Goal: Information Seeking & Learning: Learn about a topic

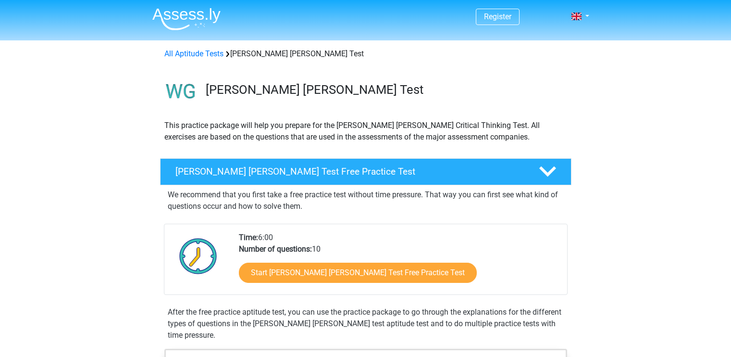
scroll to position [153, 0]
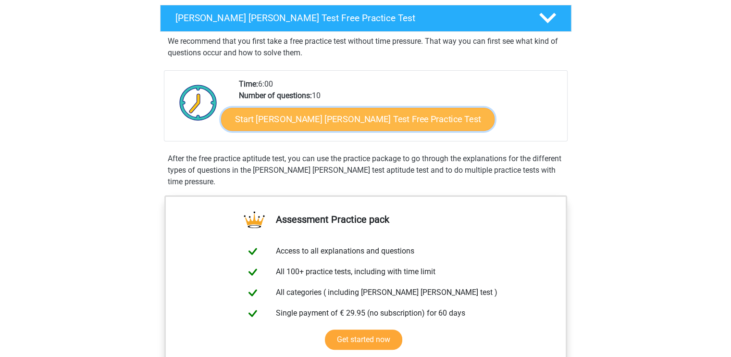
click at [333, 117] on link "Start [PERSON_NAME] [PERSON_NAME] Test Free Practice Test" at bounding box center [357, 119] width 273 height 23
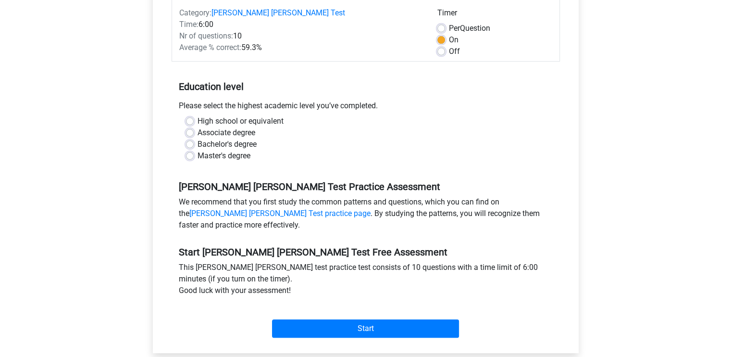
scroll to position [106, 0]
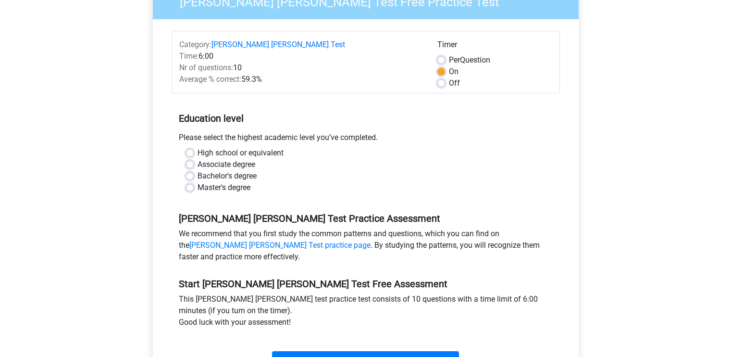
click at [198, 170] on label "Bachelor's degree" at bounding box center [227, 176] width 59 height 12
click at [188, 170] on input "Bachelor's degree" at bounding box center [190, 175] width 8 height 10
radio input "true"
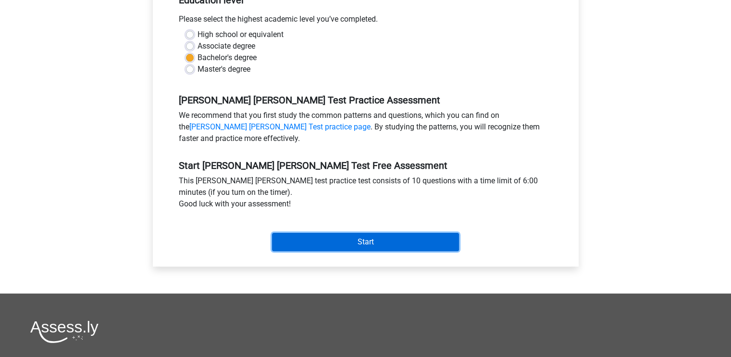
click at [395, 233] on input "Start" at bounding box center [365, 242] width 187 height 18
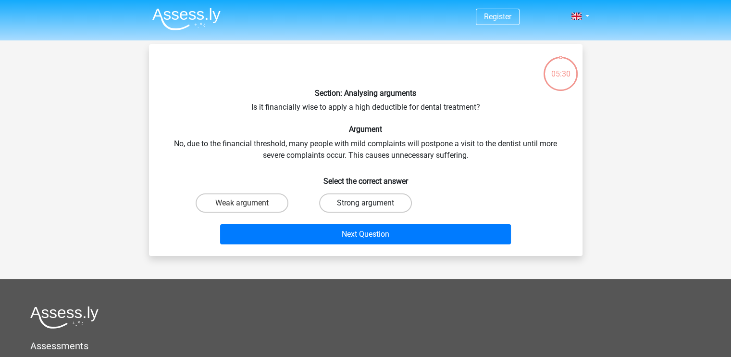
click at [352, 200] on label "Strong argument" at bounding box center [365, 202] width 93 height 19
click at [365, 203] on input "Strong argument" at bounding box center [368, 206] width 6 height 6
radio input "true"
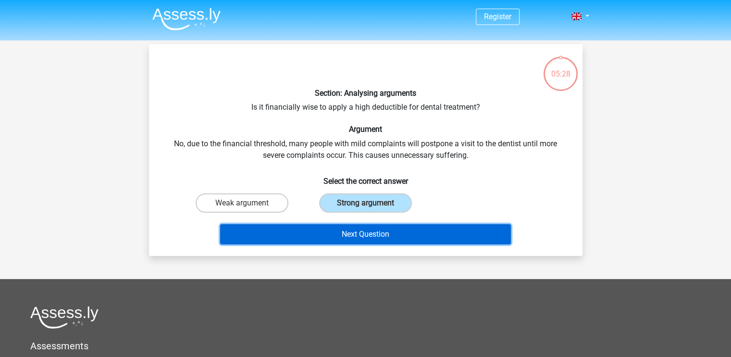
click at [359, 235] on button "Next Question" at bounding box center [365, 234] width 291 height 20
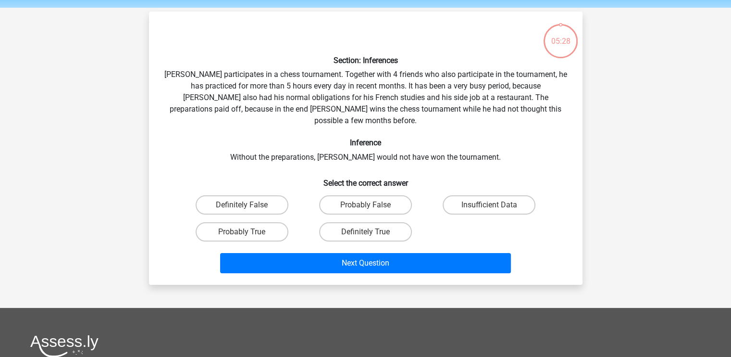
scroll to position [44, 0]
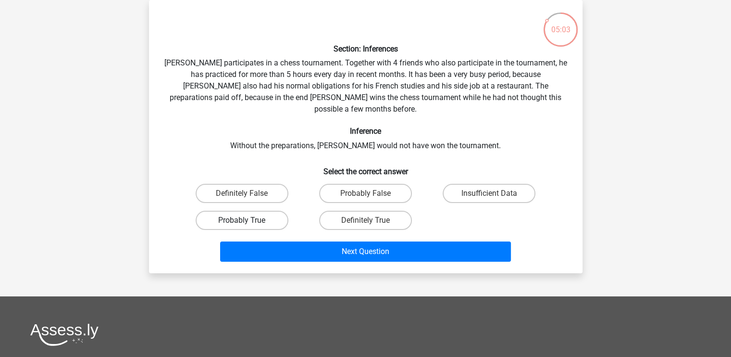
click at [260, 211] on label "Probably True" at bounding box center [242, 220] width 93 height 19
click at [248, 220] on input "Probably True" at bounding box center [245, 223] width 6 height 6
radio input "true"
click at [468, 184] on label "Insufficient Data" at bounding box center [489, 193] width 93 height 19
click at [489, 193] on input "Insufficient Data" at bounding box center [492, 196] width 6 height 6
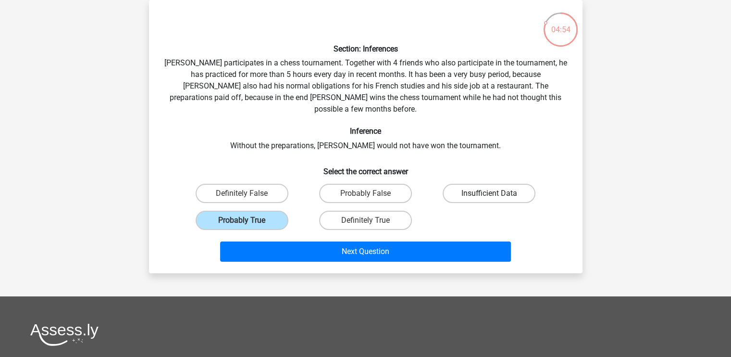
radio input "true"
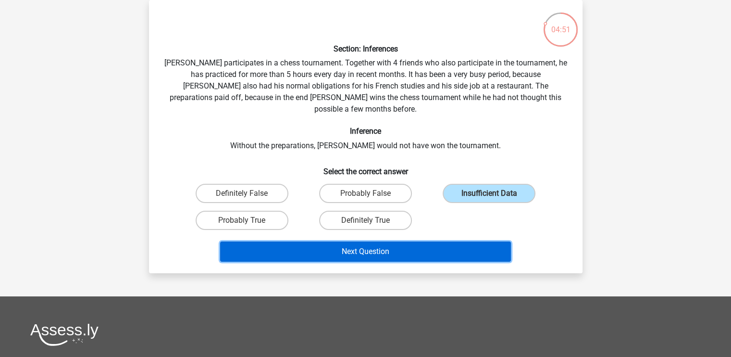
click at [425, 241] on button "Next Question" at bounding box center [365, 251] width 291 height 20
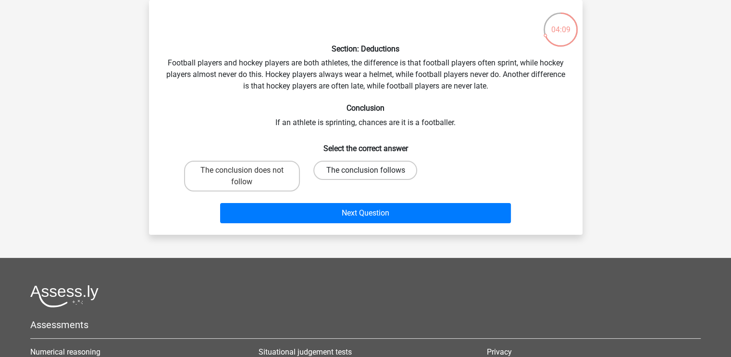
click at [348, 173] on label "The conclusion follows" at bounding box center [365, 170] width 104 height 19
click at [365, 173] on input "The conclusion follows" at bounding box center [368, 173] width 6 height 6
radio input "true"
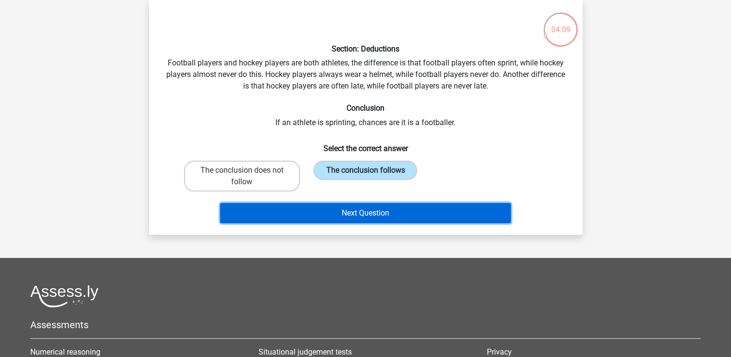
click at [350, 215] on button "Next Question" at bounding box center [365, 213] width 291 height 20
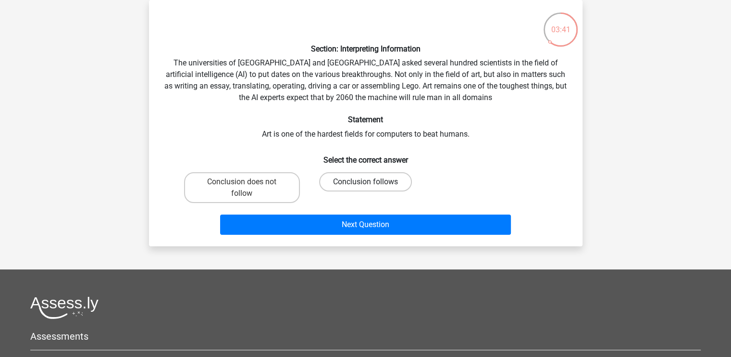
click at [358, 178] on label "Conclusion follows" at bounding box center [365, 181] width 93 height 19
click at [365, 182] on input "Conclusion follows" at bounding box center [368, 185] width 6 height 6
radio input "true"
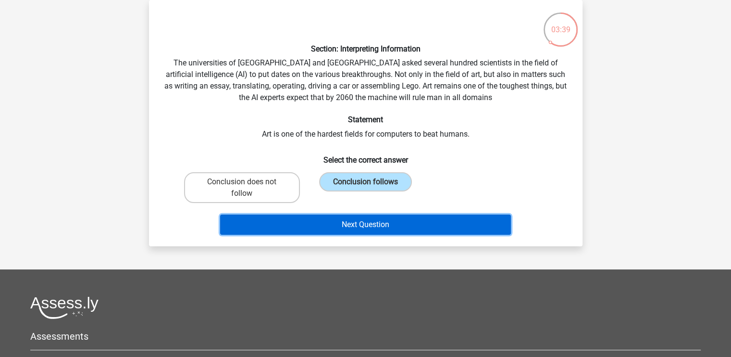
click at [367, 226] on button "Next Question" at bounding box center [365, 224] width 291 height 20
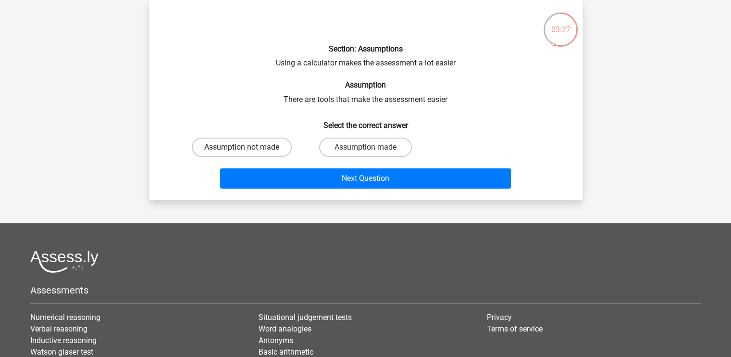
click at [265, 148] on label "Assumption not made" at bounding box center [242, 146] width 100 height 19
click at [248, 148] on input "Assumption not made" at bounding box center [245, 150] width 6 height 6
radio input "true"
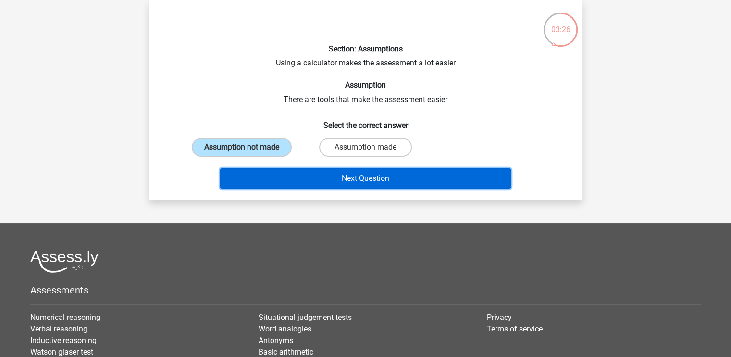
click at [298, 177] on button "Next Question" at bounding box center [365, 178] width 291 height 20
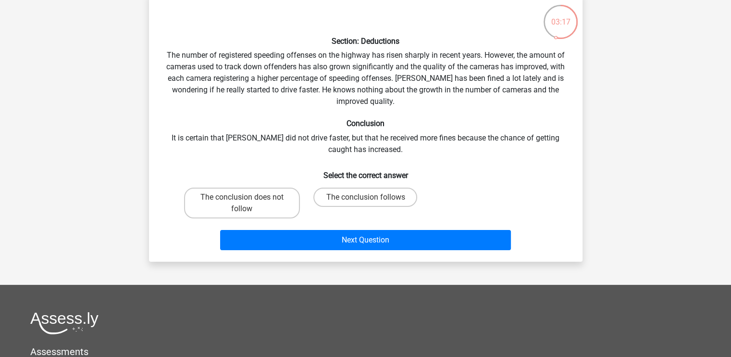
scroll to position [51, 0]
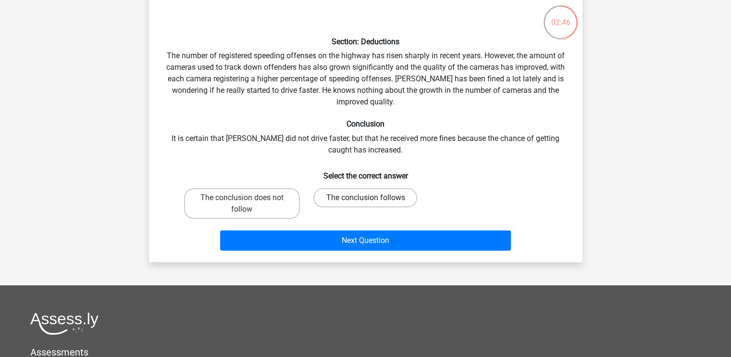
click at [331, 197] on label "The conclusion follows" at bounding box center [365, 197] width 104 height 19
click at [365, 198] on input "The conclusion follows" at bounding box center [368, 201] width 6 height 6
radio input "true"
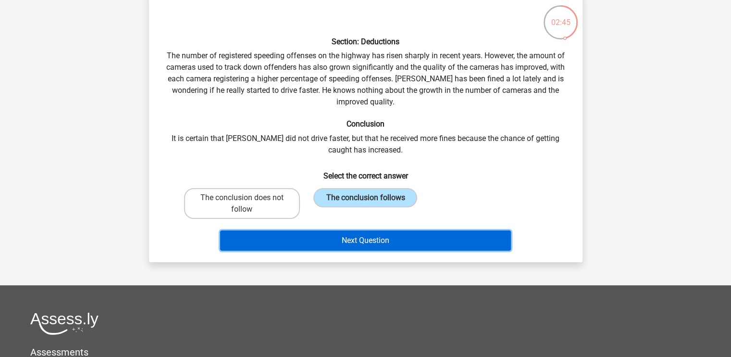
click at [345, 240] on button "Next Question" at bounding box center [365, 240] width 291 height 20
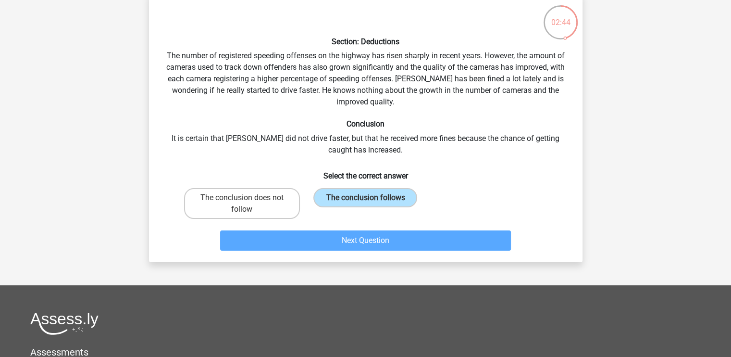
scroll to position [44, 0]
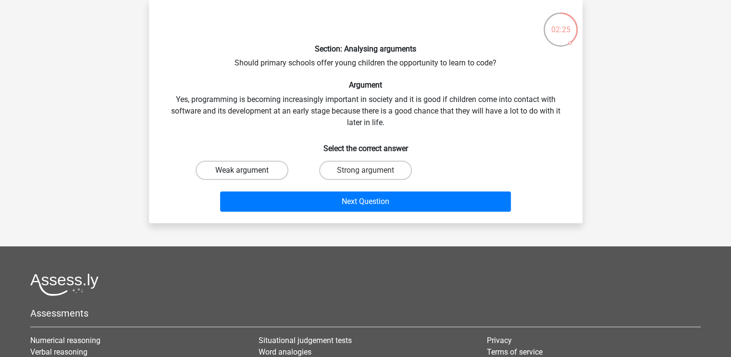
click at [262, 171] on label "Weak argument" at bounding box center [242, 170] width 93 height 19
click at [248, 171] on input "Weak argument" at bounding box center [245, 173] width 6 height 6
radio input "true"
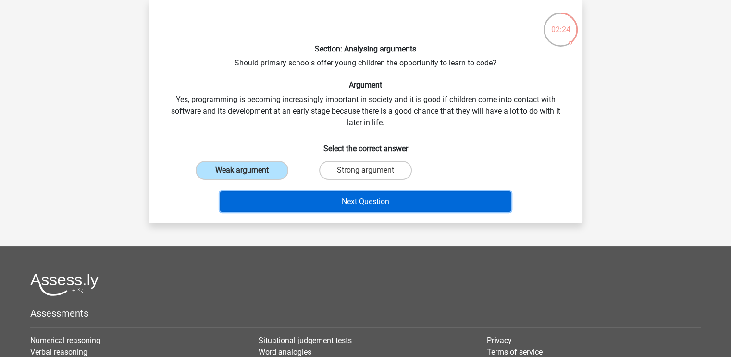
click at [321, 194] on button "Next Question" at bounding box center [365, 201] width 291 height 20
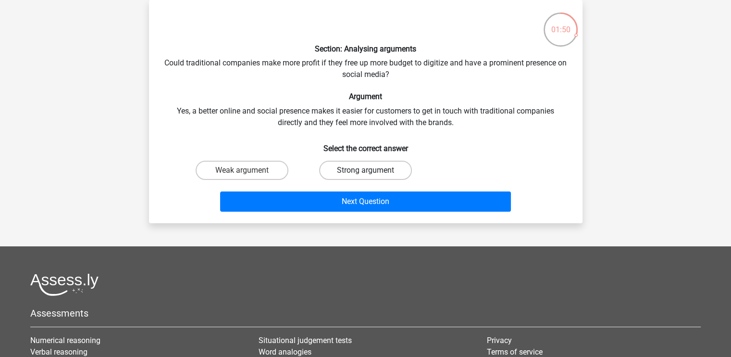
click at [351, 169] on label "Strong argument" at bounding box center [365, 170] width 93 height 19
click at [365, 170] on input "Strong argument" at bounding box center [368, 173] width 6 height 6
radio input "true"
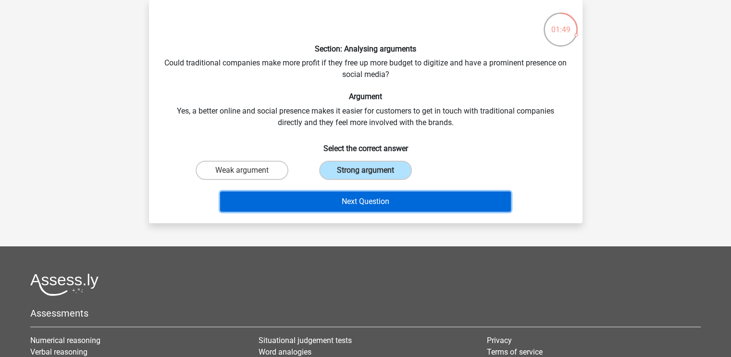
click at [352, 199] on button "Next Question" at bounding box center [365, 201] width 291 height 20
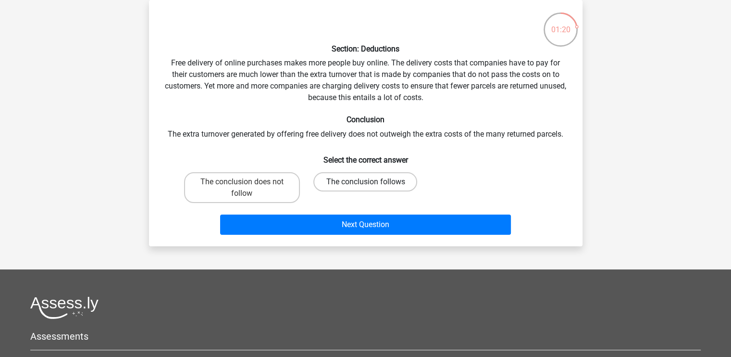
click at [375, 182] on label "The conclusion follows" at bounding box center [365, 181] width 104 height 19
click at [372, 182] on input "The conclusion follows" at bounding box center [368, 185] width 6 height 6
radio input "true"
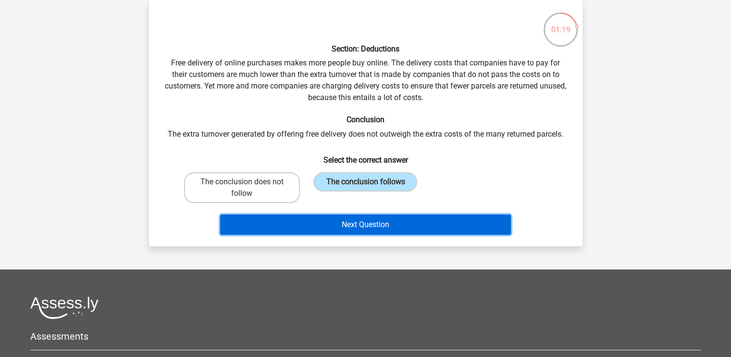
click at [367, 218] on button "Next Question" at bounding box center [365, 224] width 291 height 20
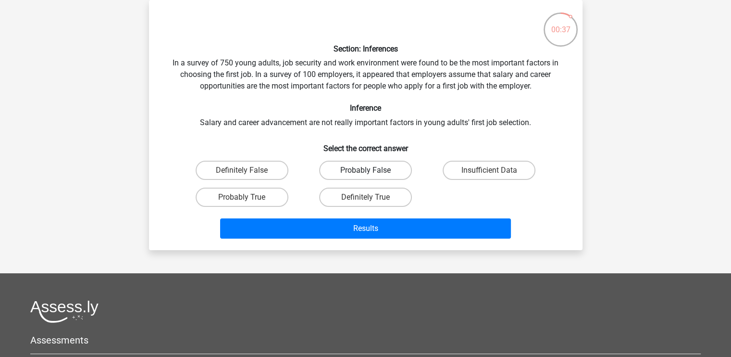
click at [345, 170] on label "Probably False" at bounding box center [365, 170] width 93 height 19
click at [365, 170] on input "Probably False" at bounding box center [368, 173] width 6 height 6
radio input "true"
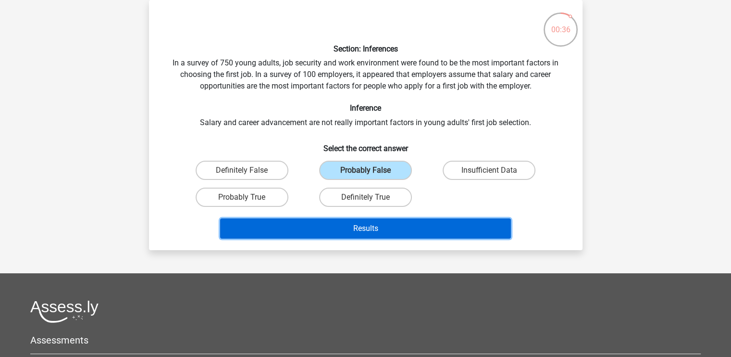
click at [354, 222] on button "Results" at bounding box center [365, 228] width 291 height 20
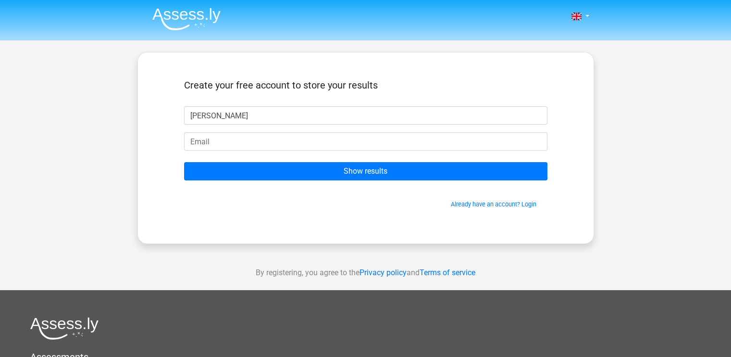
type input "[PERSON_NAME]"
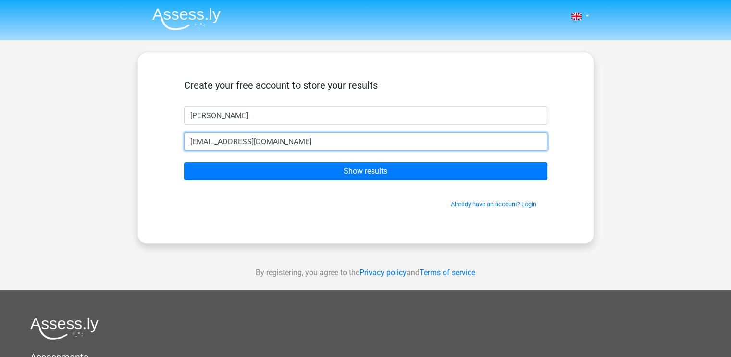
type input "[EMAIL_ADDRESS][DOMAIN_NAME]"
click at [184, 162] on input "Show results" at bounding box center [365, 171] width 363 height 18
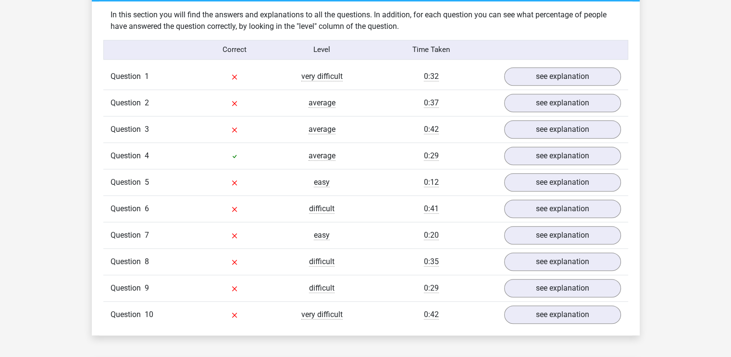
scroll to position [751, 0]
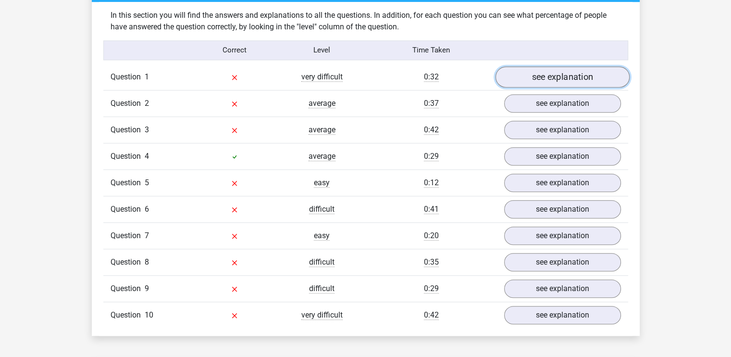
click at [540, 73] on link "see explanation" at bounding box center [562, 76] width 134 height 21
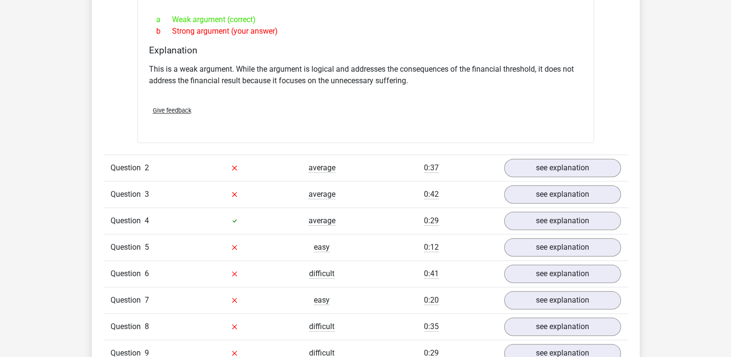
scroll to position [942, 0]
click at [540, 162] on link "see explanation" at bounding box center [562, 167] width 134 height 21
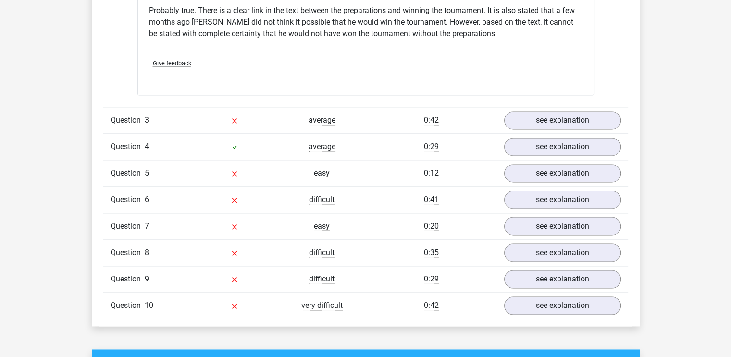
scroll to position [1330, 0]
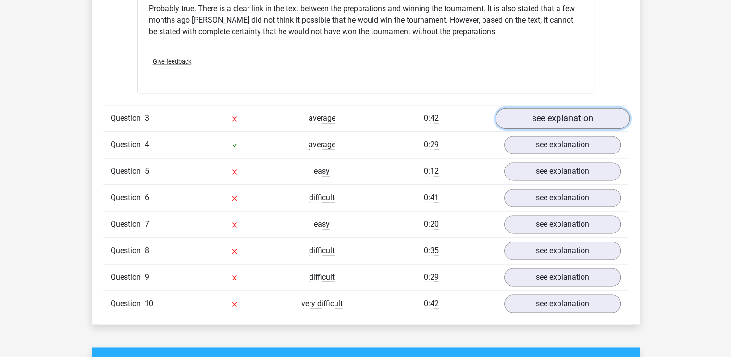
click at [562, 108] on link "see explanation" at bounding box center [562, 118] width 134 height 21
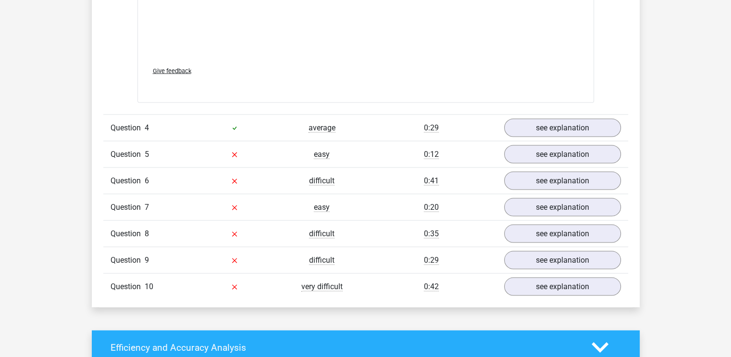
scroll to position [1860, 0]
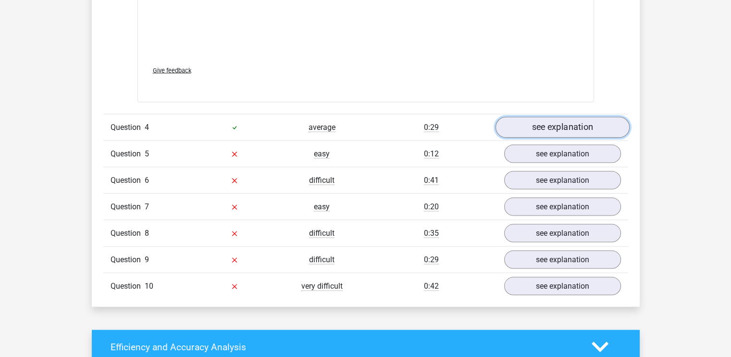
click at [556, 123] on link "see explanation" at bounding box center [562, 127] width 134 height 21
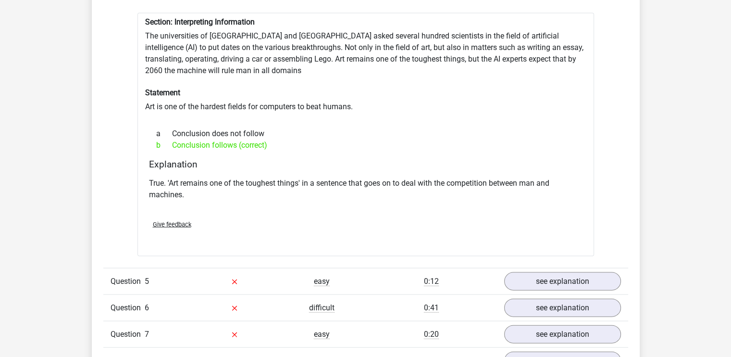
scroll to position [1997, 0]
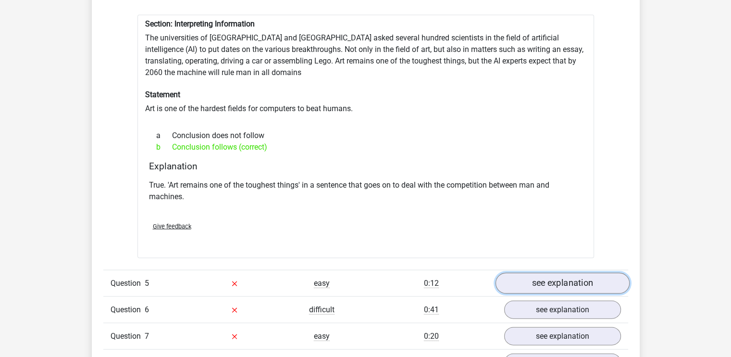
click at [529, 273] on link "see explanation" at bounding box center [562, 283] width 134 height 21
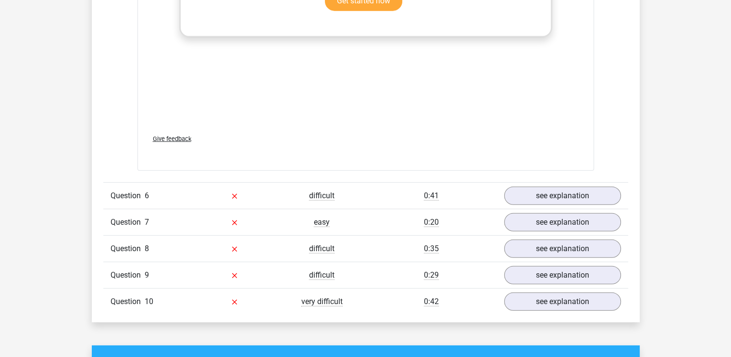
scroll to position [2601, 0]
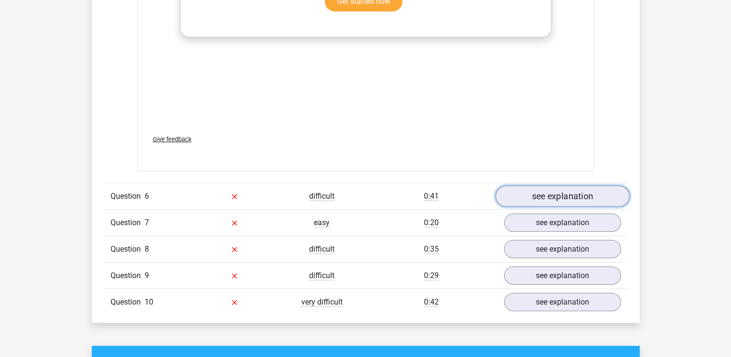
click at [536, 186] on link "see explanation" at bounding box center [562, 196] width 134 height 21
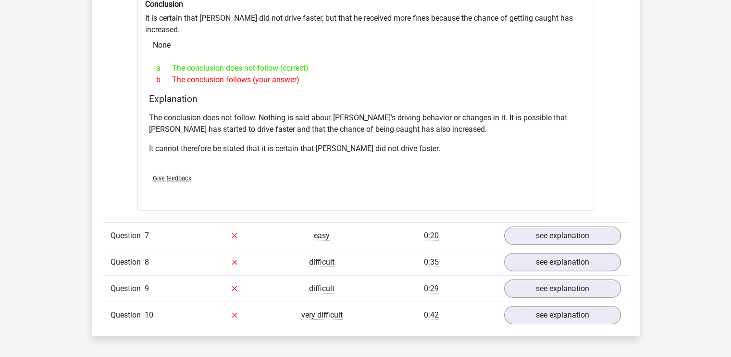
scroll to position [2935, 0]
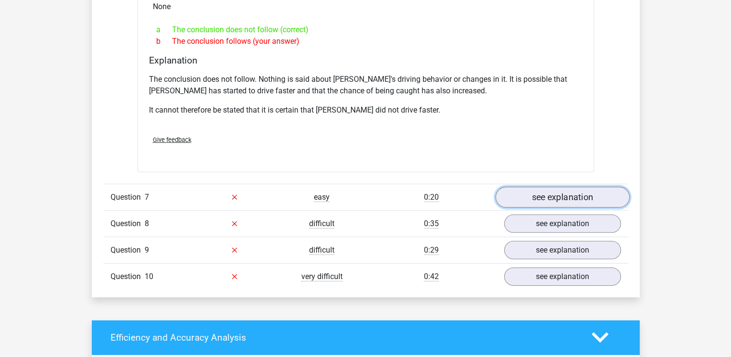
click at [574, 186] on link "see explanation" at bounding box center [562, 196] width 134 height 21
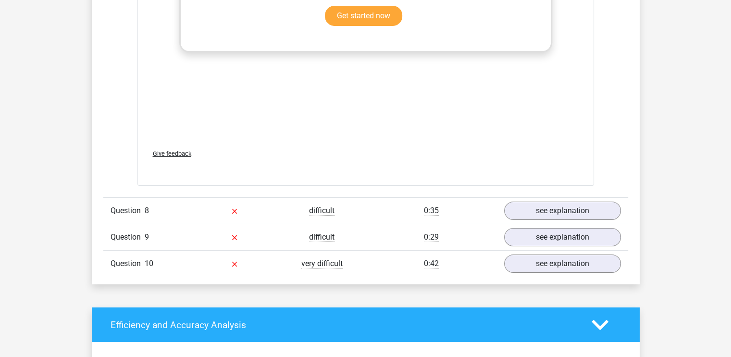
scroll to position [3449, 0]
click at [520, 200] on link "see explanation" at bounding box center [562, 210] width 134 height 21
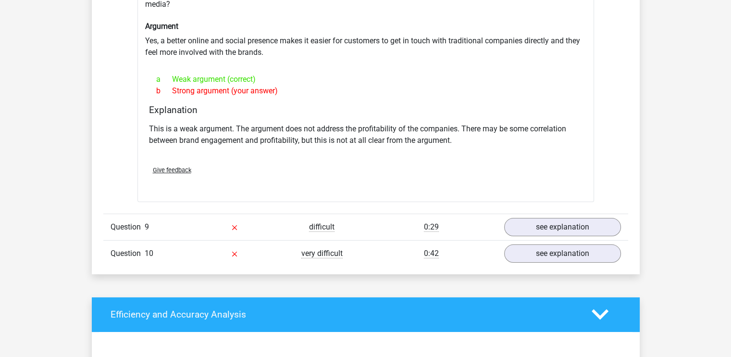
scroll to position [3716, 0]
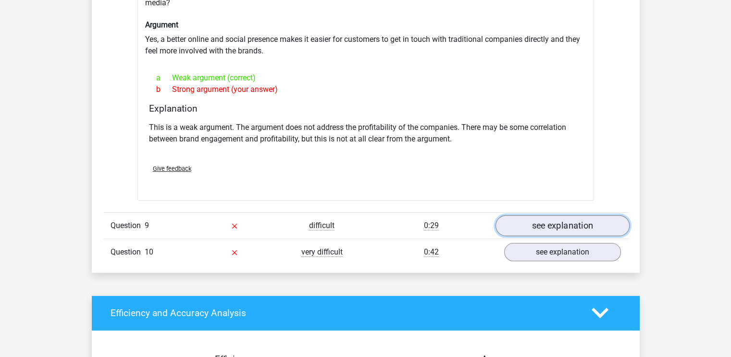
click at [557, 215] on link "see explanation" at bounding box center [562, 225] width 134 height 21
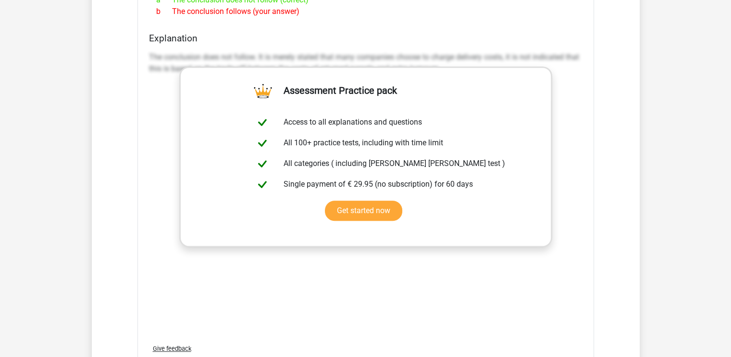
scroll to position [4213, 0]
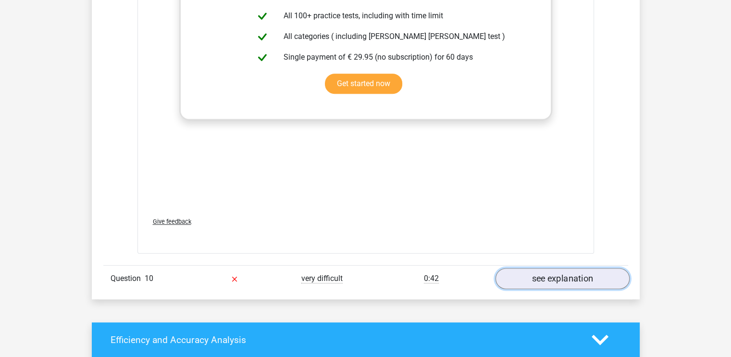
click at [548, 268] on link "see explanation" at bounding box center [562, 278] width 134 height 21
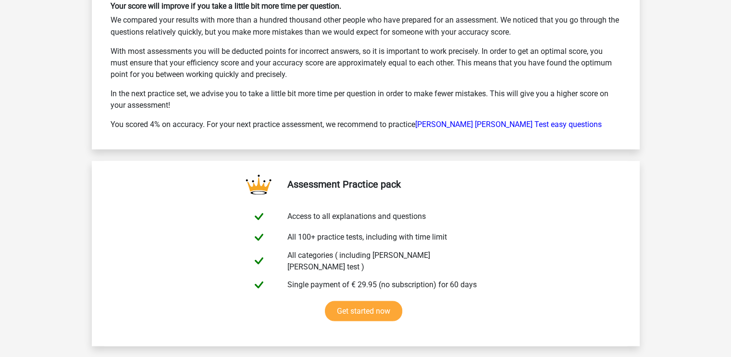
scroll to position [5463, 0]
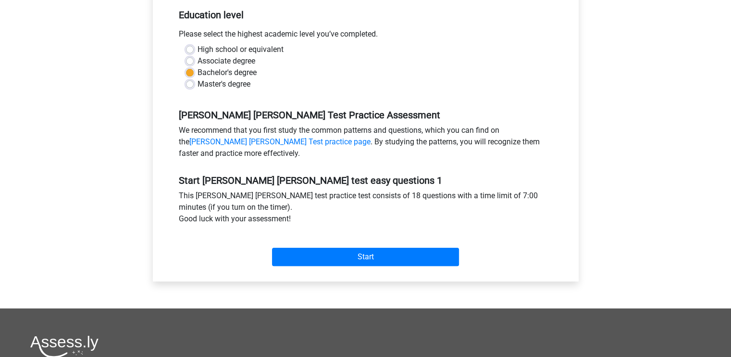
scroll to position [197, 0]
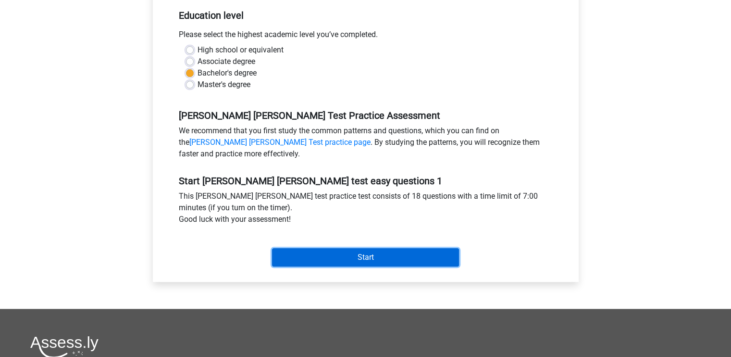
click at [360, 254] on input "Start" at bounding box center [365, 257] width 187 height 18
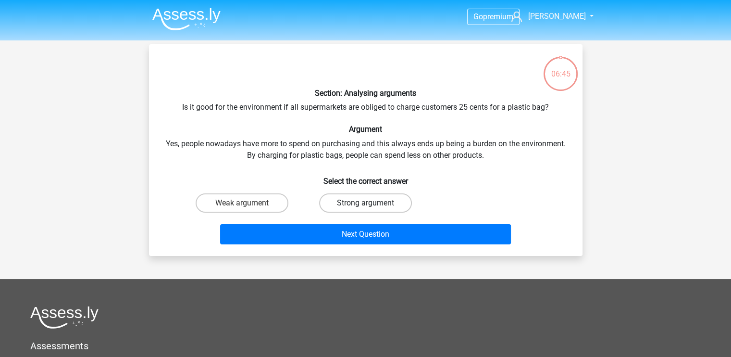
click at [362, 204] on label "Strong argument" at bounding box center [365, 202] width 93 height 19
click at [365, 204] on input "Strong argument" at bounding box center [368, 206] width 6 height 6
radio input "true"
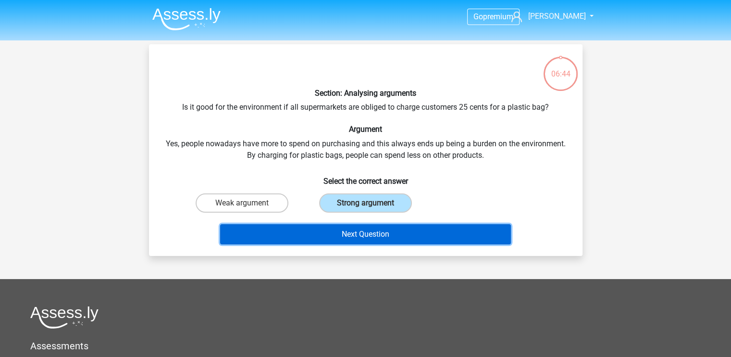
click at [360, 228] on button "Next Question" at bounding box center [365, 234] width 291 height 20
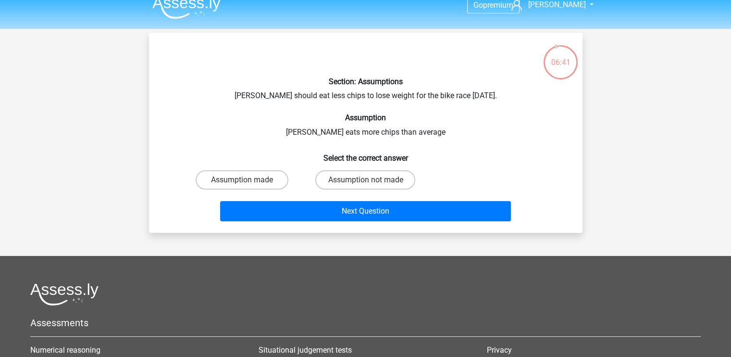
scroll to position [11, 0]
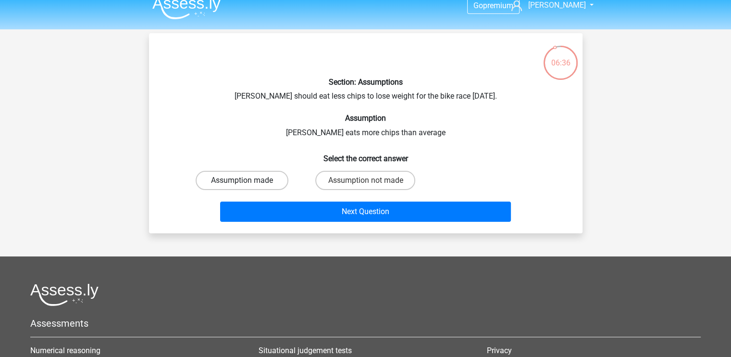
click at [242, 177] on label "Assumption made" at bounding box center [242, 180] width 93 height 19
click at [242, 180] on input "Assumption made" at bounding box center [245, 183] width 6 height 6
radio input "true"
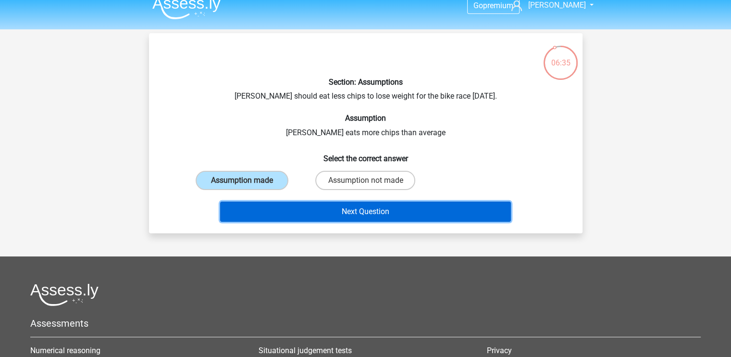
click at [319, 212] on button "Next Question" at bounding box center [365, 211] width 291 height 20
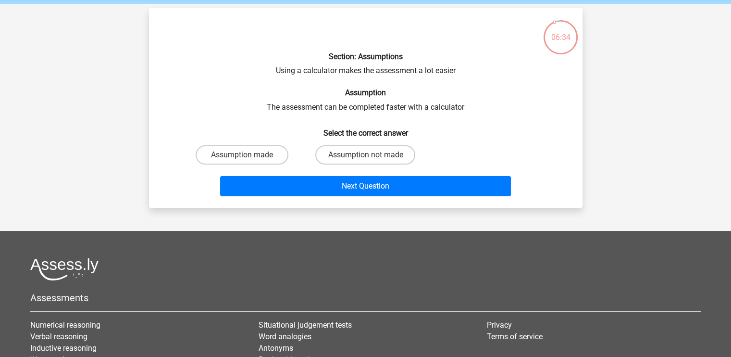
scroll to position [35, 0]
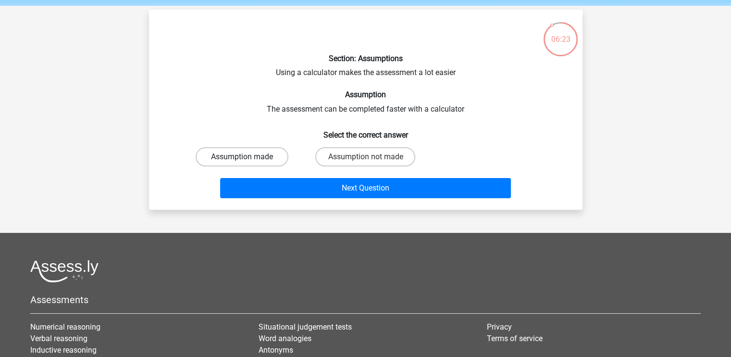
click at [267, 157] on label "Assumption made" at bounding box center [242, 156] width 93 height 19
click at [248, 157] on input "Assumption made" at bounding box center [245, 160] width 6 height 6
radio input "true"
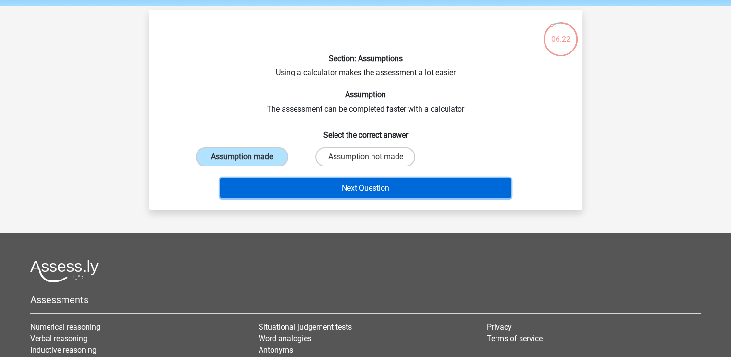
click at [298, 185] on button "Next Question" at bounding box center [365, 188] width 291 height 20
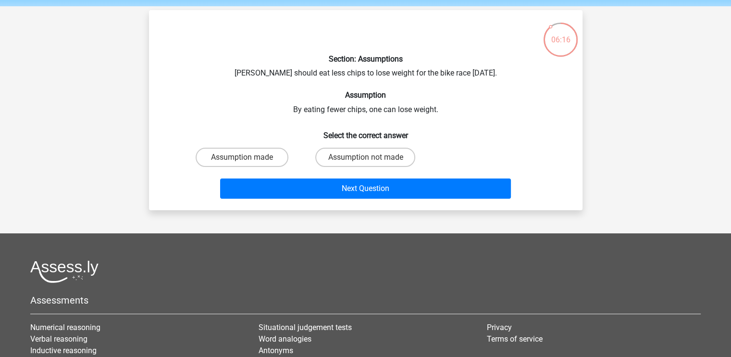
scroll to position [34, 0]
click at [334, 154] on label "Assumption not made" at bounding box center [365, 157] width 100 height 19
click at [365, 157] on input "Assumption not made" at bounding box center [368, 160] width 6 height 6
radio input "true"
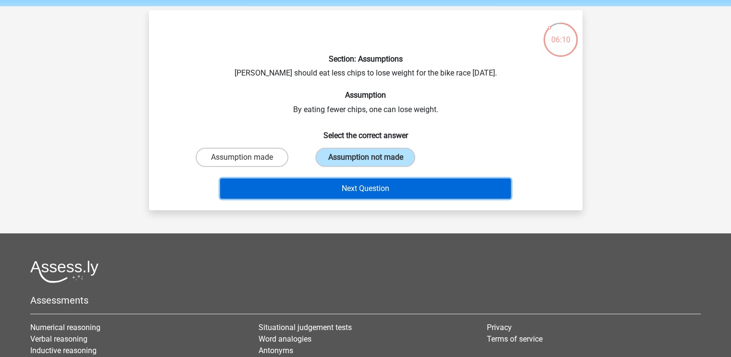
click at [344, 189] on button "Next Question" at bounding box center [365, 188] width 291 height 20
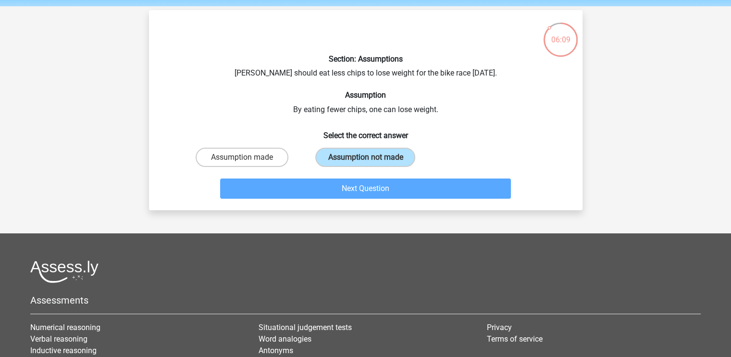
scroll to position [44, 0]
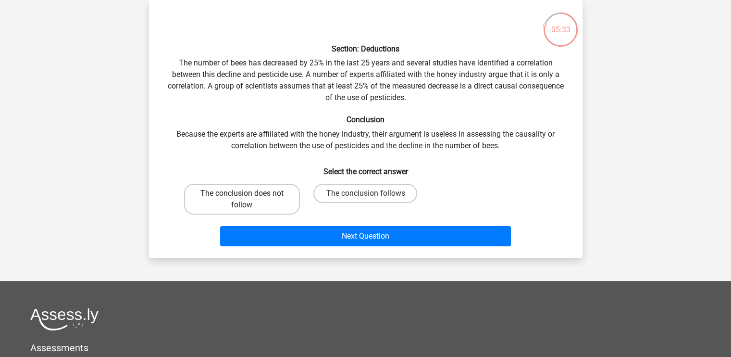
click at [255, 202] on label "The conclusion does not follow" at bounding box center [242, 199] width 116 height 31
click at [248, 199] on input "The conclusion does not follow" at bounding box center [245, 196] width 6 height 6
radio input "true"
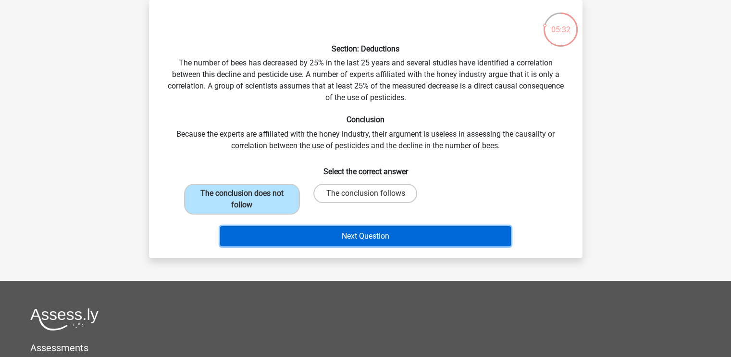
click at [286, 237] on button "Next Question" at bounding box center [365, 236] width 291 height 20
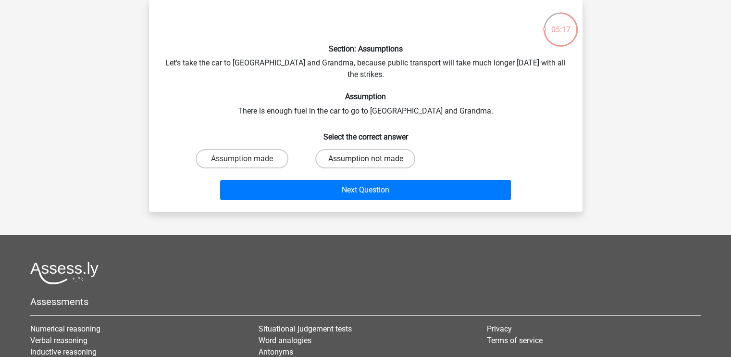
click at [346, 149] on label "Assumption not made" at bounding box center [365, 158] width 100 height 19
click at [365, 159] on input "Assumption not made" at bounding box center [368, 162] width 6 height 6
radio input "true"
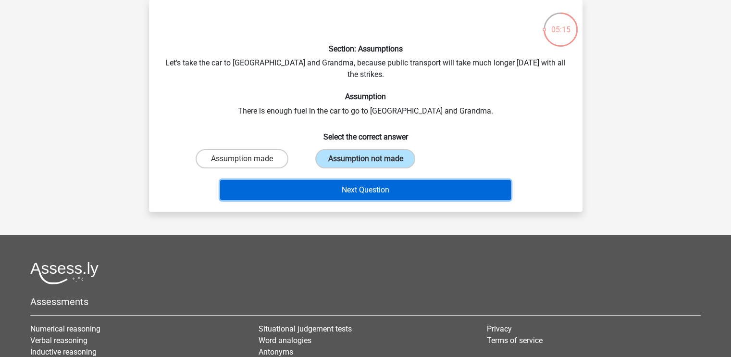
click at [346, 180] on button "Next Question" at bounding box center [365, 190] width 291 height 20
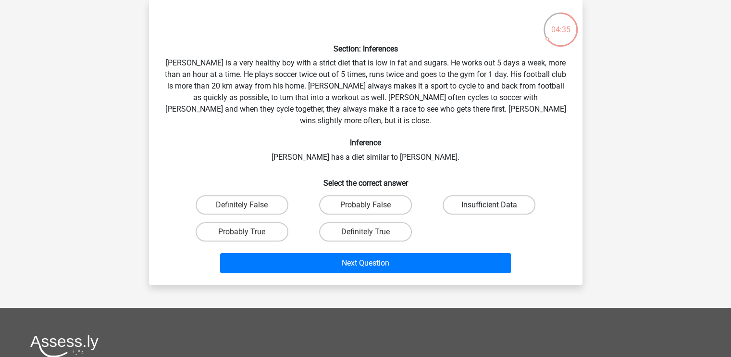
click at [505, 198] on label "Insufficient Data" at bounding box center [489, 204] width 93 height 19
click at [495, 205] on input "Insufficient Data" at bounding box center [492, 208] width 6 height 6
radio input "true"
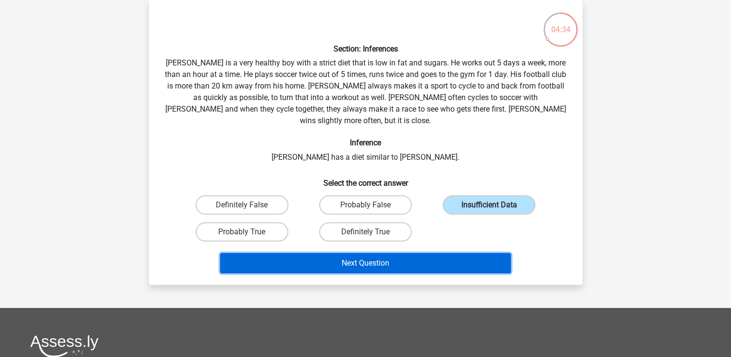
click at [401, 255] on button "Next Question" at bounding box center [365, 263] width 291 height 20
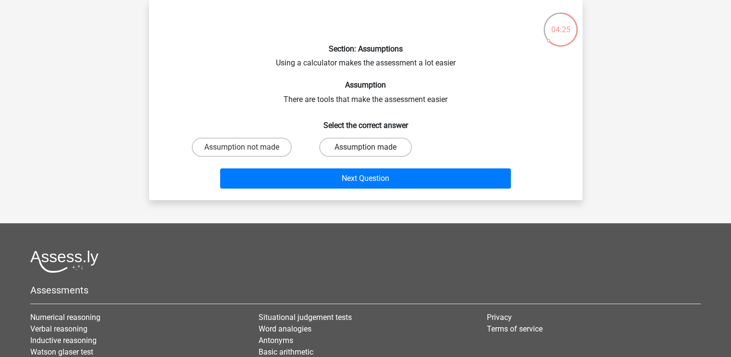
click at [348, 139] on label "Assumption made" at bounding box center [365, 146] width 93 height 19
click at [365, 147] on input "Assumption made" at bounding box center [368, 150] width 6 height 6
radio input "true"
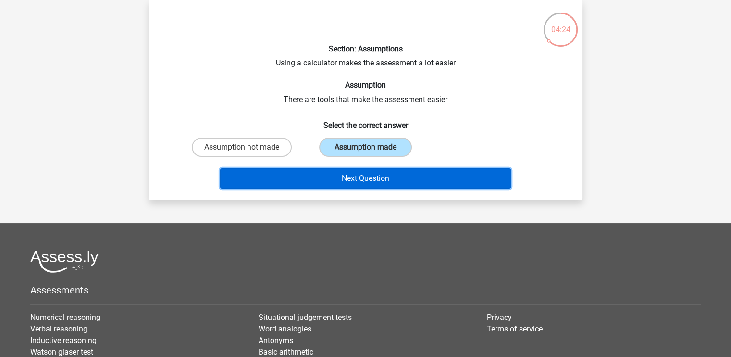
click at [356, 184] on button "Next Question" at bounding box center [365, 178] width 291 height 20
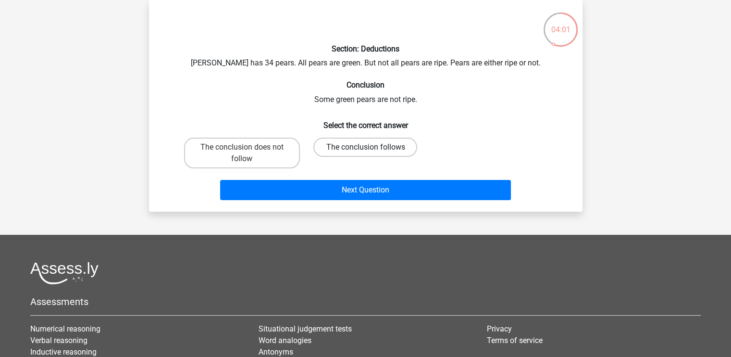
click at [348, 142] on label "The conclusion follows" at bounding box center [365, 146] width 104 height 19
click at [365, 147] on input "The conclusion follows" at bounding box center [368, 150] width 6 height 6
radio input "true"
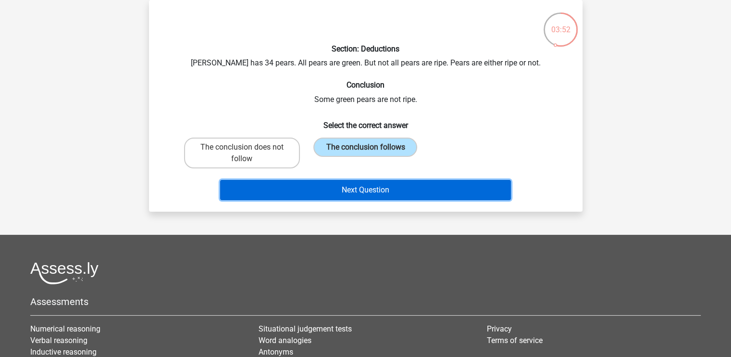
click at [413, 189] on button "Next Question" at bounding box center [365, 190] width 291 height 20
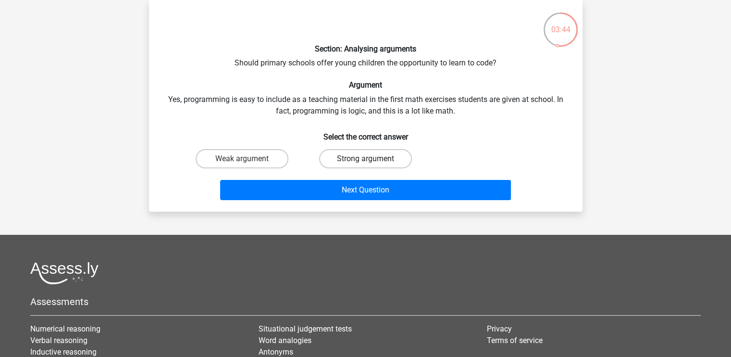
click at [337, 156] on label "Strong argument" at bounding box center [365, 158] width 93 height 19
click at [365, 159] on input "Strong argument" at bounding box center [368, 162] width 6 height 6
radio input "true"
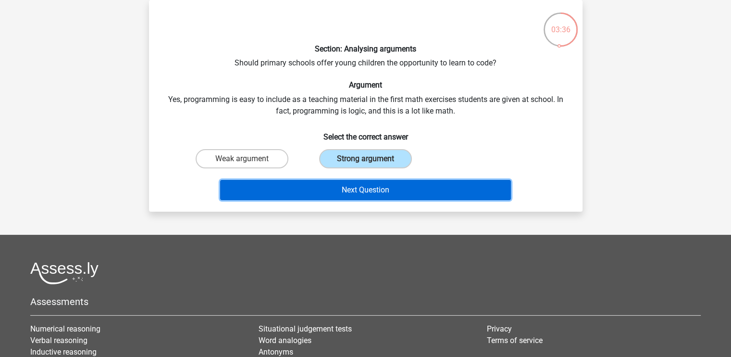
click at [348, 192] on button "Next Question" at bounding box center [365, 190] width 291 height 20
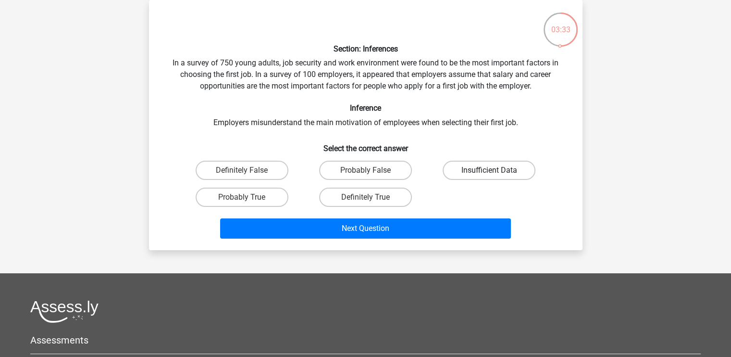
click at [470, 166] on label "Insufficient Data" at bounding box center [489, 170] width 93 height 19
click at [489, 170] on input "Insufficient Data" at bounding box center [492, 173] width 6 height 6
radio input "true"
click at [355, 169] on label "Probably False" at bounding box center [365, 170] width 93 height 19
click at [365, 170] on input "Probably False" at bounding box center [368, 173] width 6 height 6
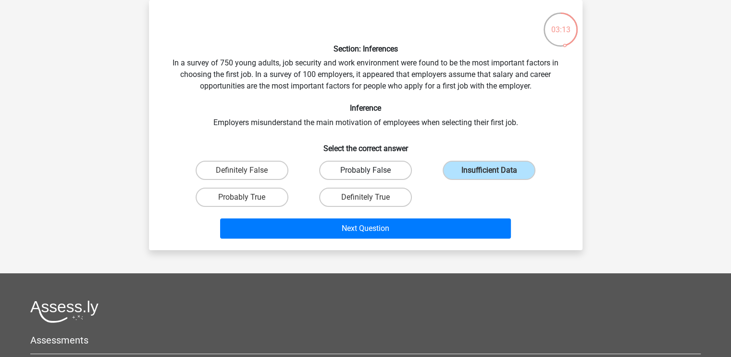
radio input "true"
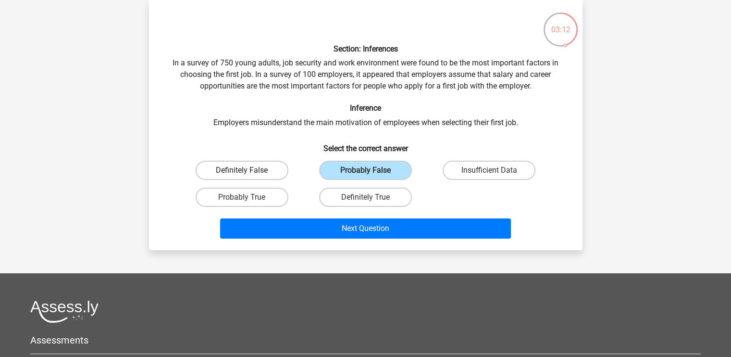
click at [252, 171] on label "Definitely False" at bounding box center [242, 170] width 93 height 19
click at [248, 171] on input "Definitely False" at bounding box center [245, 173] width 6 height 6
radio input "true"
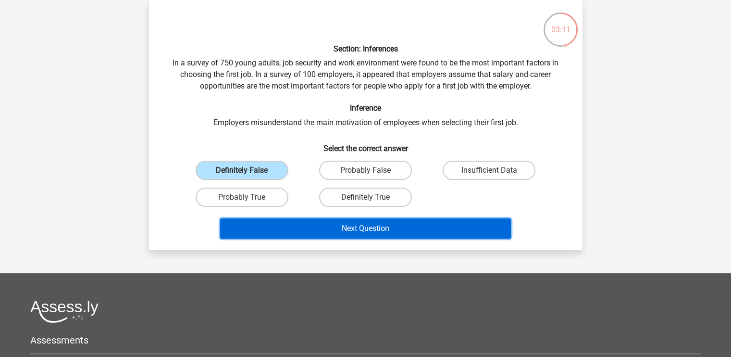
click at [347, 224] on button "Next Question" at bounding box center [365, 228] width 291 height 20
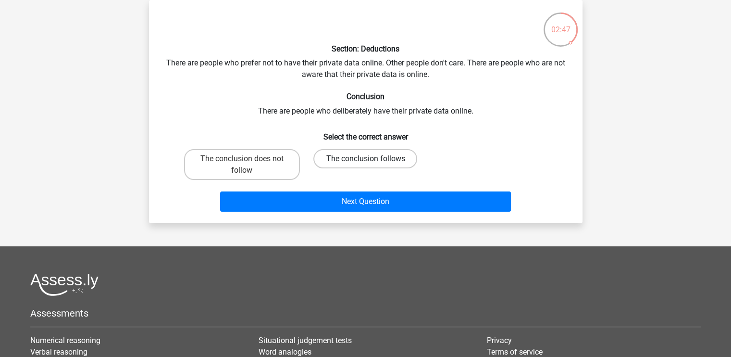
click at [328, 158] on label "The conclusion follows" at bounding box center [365, 158] width 104 height 19
click at [365, 159] on input "The conclusion follows" at bounding box center [368, 162] width 6 height 6
radio input "true"
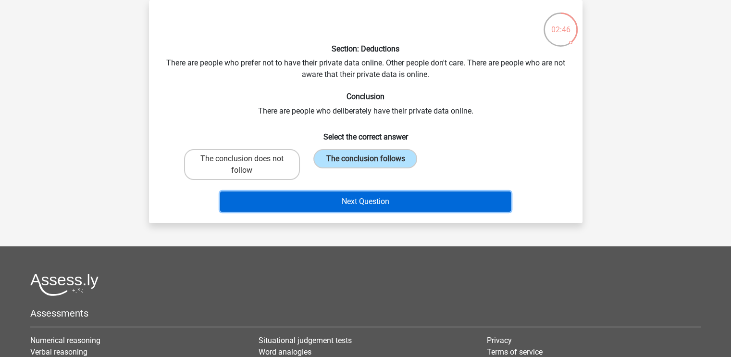
click at [348, 205] on button "Next Question" at bounding box center [365, 201] width 291 height 20
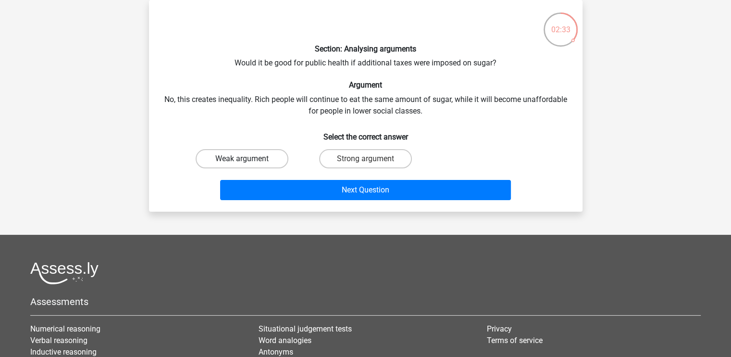
click at [241, 158] on label "Weak argument" at bounding box center [242, 158] width 93 height 19
click at [242, 159] on input "Weak argument" at bounding box center [245, 162] width 6 height 6
radio input "true"
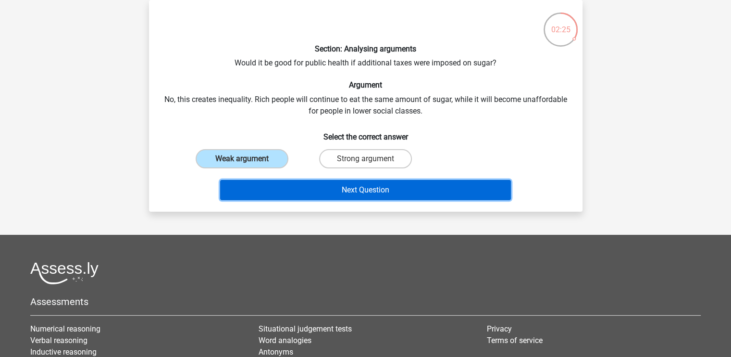
click at [292, 187] on button "Next Question" at bounding box center [365, 190] width 291 height 20
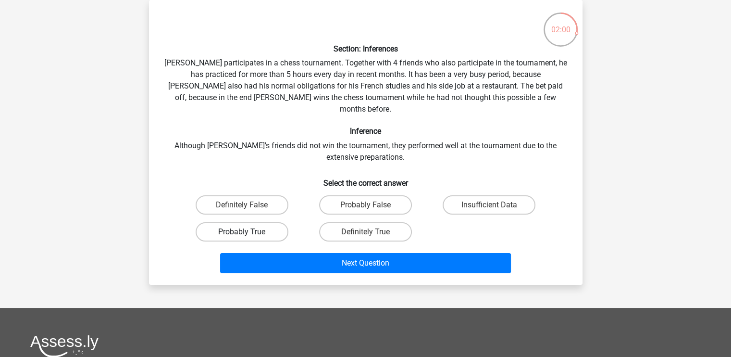
click at [266, 222] on label "Probably True" at bounding box center [242, 231] width 93 height 19
click at [248, 232] on input "Probably True" at bounding box center [245, 235] width 6 height 6
radio input "true"
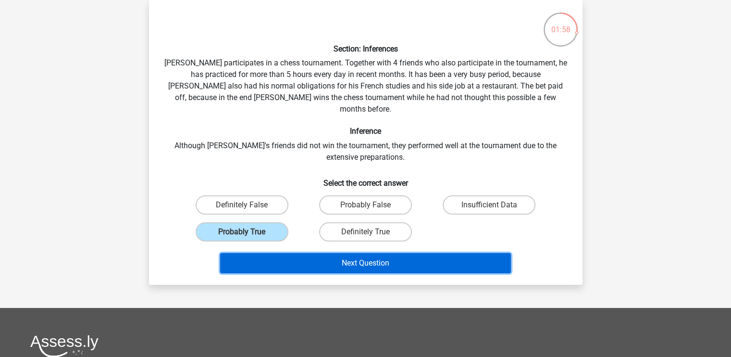
click at [325, 253] on button "Next Question" at bounding box center [365, 263] width 291 height 20
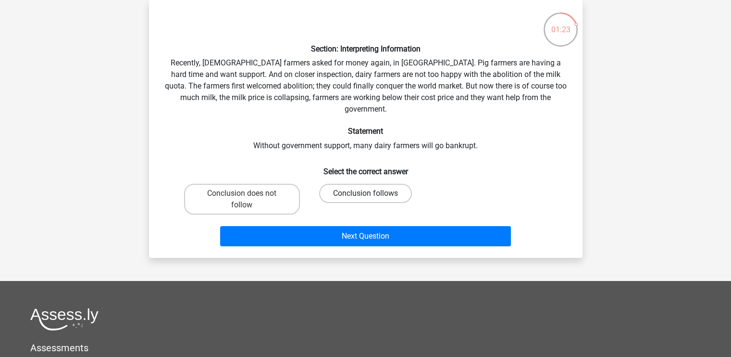
click at [351, 184] on label "Conclusion follows" at bounding box center [365, 193] width 93 height 19
click at [365, 193] on input "Conclusion follows" at bounding box center [368, 196] width 6 height 6
radio input "true"
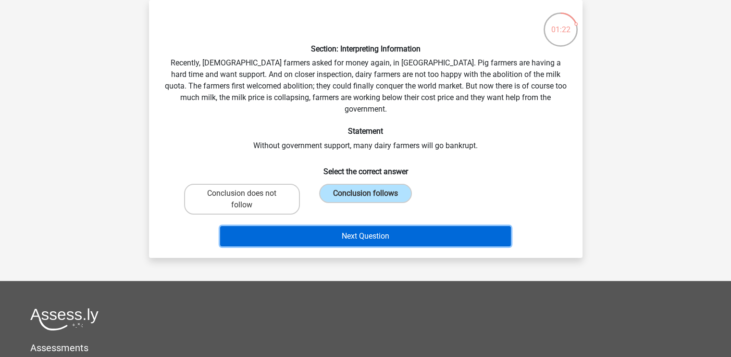
click at [350, 226] on button "Next Question" at bounding box center [365, 236] width 291 height 20
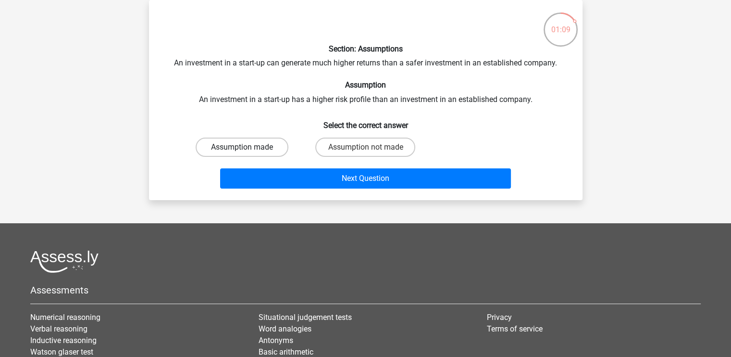
click at [269, 149] on label "Assumption made" at bounding box center [242, 146] width 93 height 19
click at [248, 149] on input "Assumption made" at bounding box center [245, 150] width 6 height 6
radio input "true"
click at [344, 148] on label "Assumption not made" at bounding box center [365, 146] width 100 height 19
click at [365, 148] on input "Assumption not made" at bounding box center [368, 150] width 6 height 6
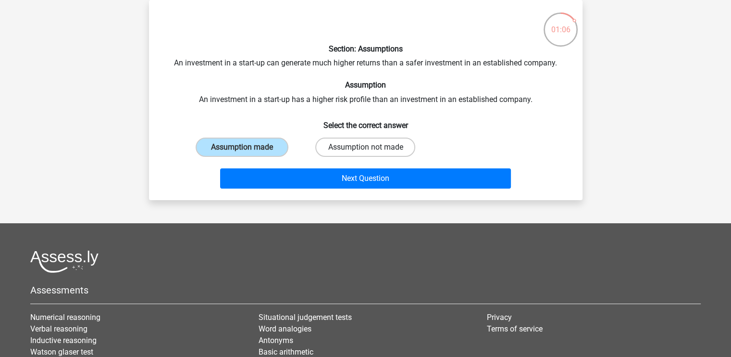
radio input "true"
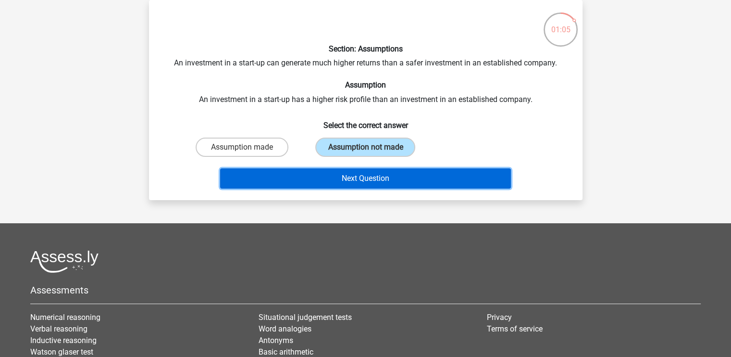
click at [348, 171] on button "Next Question" at bounding box center [365, 178] width 291 height 20
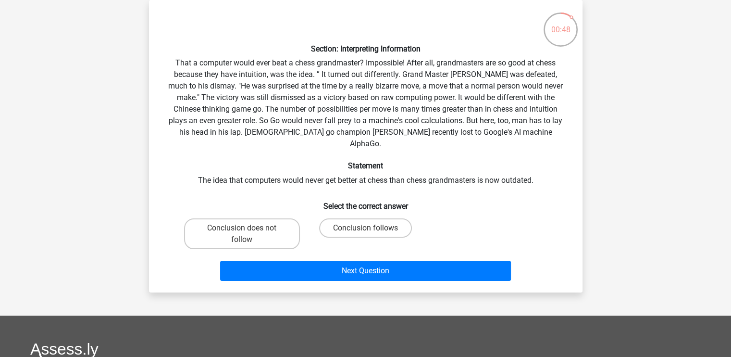
click at [183, 145] on div "Section: Interpreting Information That a computer would ever beat a chess grand…" at bounding box center [366, 146] width 426 height 277
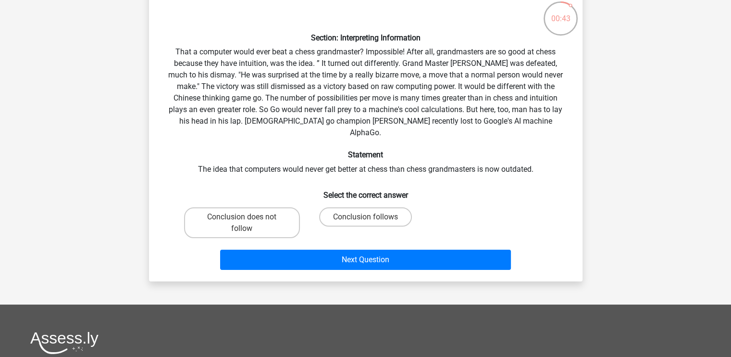
scroll to position [56, 0]
click at [355, 207] on label "Conclusion follows" at bounding box center [365, 216] width 93 height 19
click at [365, 216] on input "Conclusion follows" at bounding box center [368, 219] width 6 height 6
radio input "true"
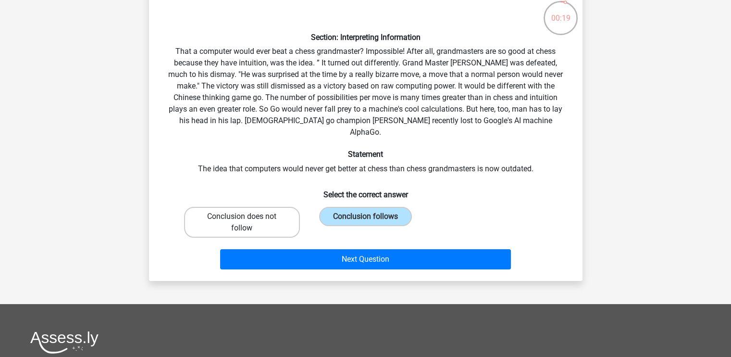
click at [273, 213] on label "Conclusion does not follow" at bounding box center [242, 222] width 116 height 31
click at [248, 216] on input "Conclusion does not follow" at bounding box center [245, 219] width 6 height 6
radio input "true"
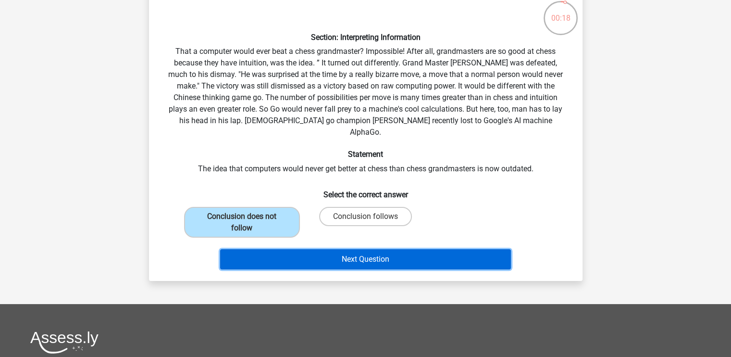
click at [325, 252] on button "Next Question" at bounding box center [365, 259] width 291 height 20
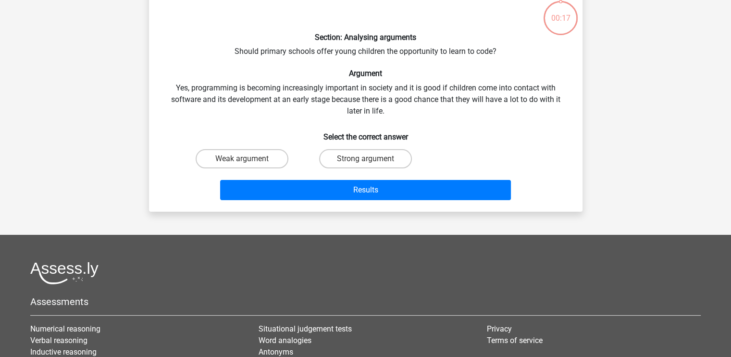
scroll to position [44, 0]
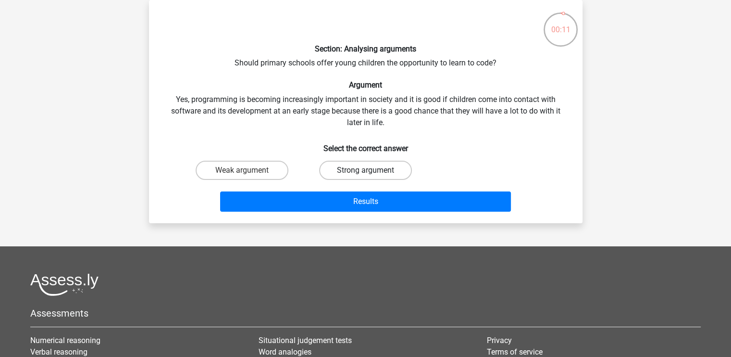
click at [341, 170] on label "Strong argument" at bounding box center [365, 170] width 93 height 19
click at [365, 170] on input "Strong argument" at bounding box center [368, 173] width 6 height 6
radio input "true"
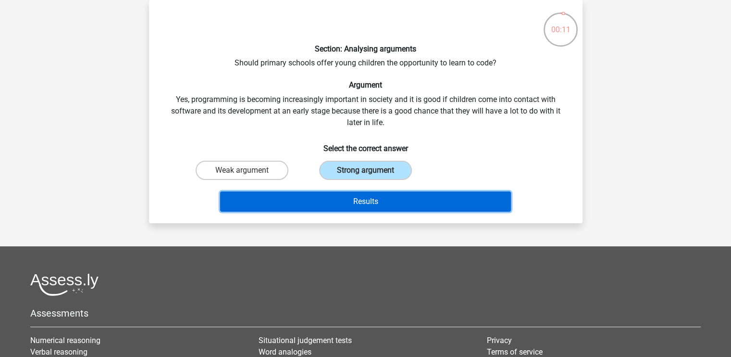
click at [344, 198] on button "Results" at bounding box center [365, 201] width 291 height 20
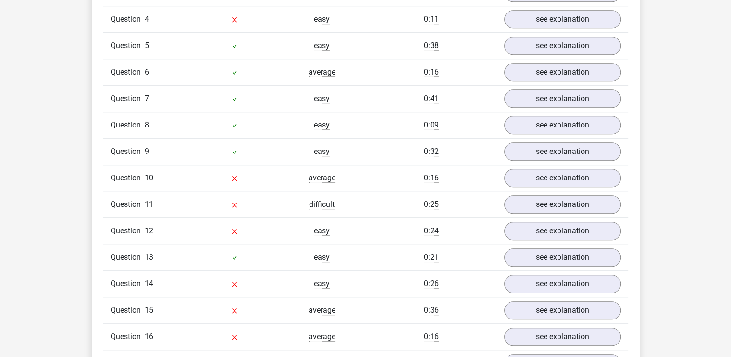
scroll to position [899, 0]
click at [529, 194] on link "see explanation" at bounding box center [562, 204] width 134 height 21
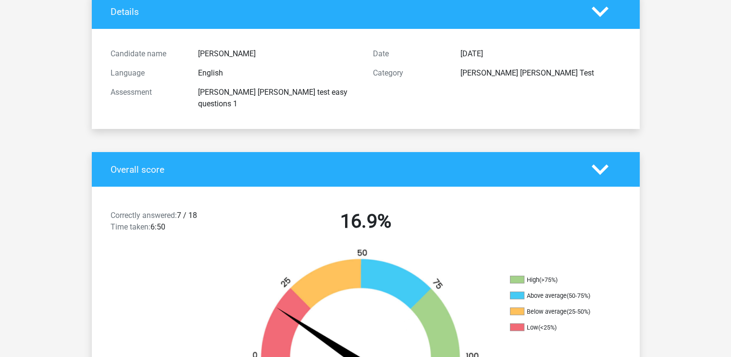
scroll to position [56, 0]
